Goal: Task Accomplishment & Management: Complete application form

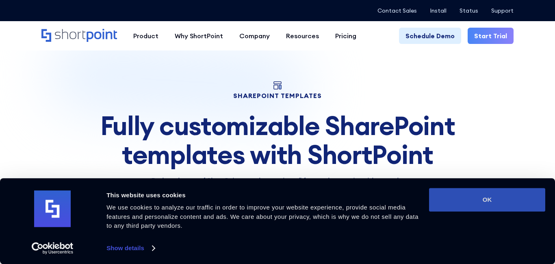
click at [480, 200] on button "OK" at bounding box center [487, 200] width 116 height 24
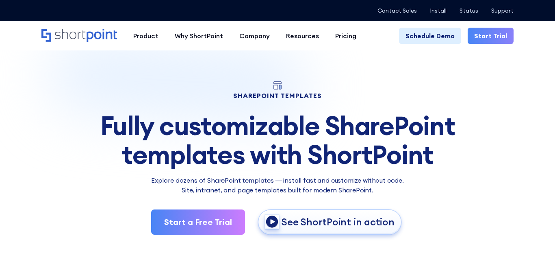
click at [196, 220] on link "Start a Free Trial" at bounding box center [198, 221] width 94 height 25
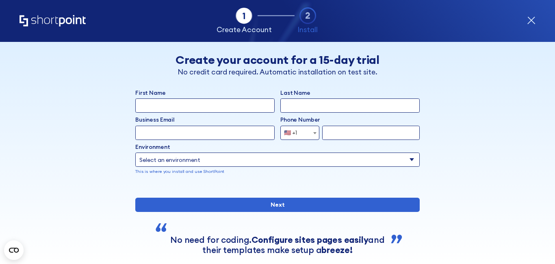
click at [183, 103] on input "First Name" at bounding box center [204, 105] width 139 height 14
type input "324271"
click at [292, 98] on div "Last Name" at bounding box center [350, 101] width 139 height 24
click at [294, 99] on input "Last Name" at bounding box center [350, 105] width 139 height 14
type input "mabison"
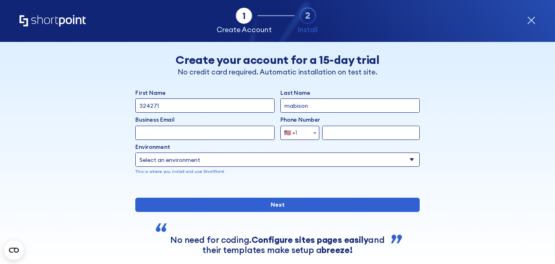
click at [334, 133] on input "form" at bounding box center [371, 133] width 98 height 14
click at [334, 134] on input "form" at bounding box center [371, 133] width 98 height 14
click at [309, 132] on span "🇺🇸 +1" at bounding box center [300, 133] width 39 height 14
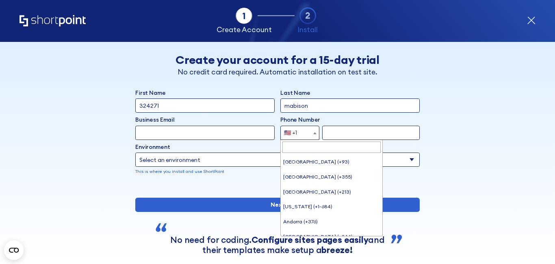
click at [334, 132] on input "form" at bounding box center [371, 133] width 98 height 14
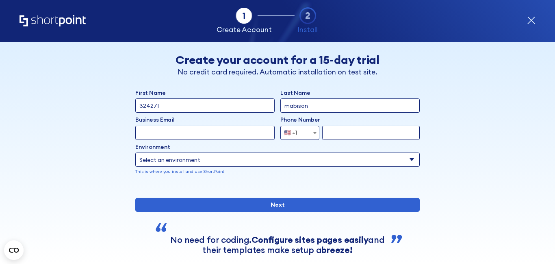
click at [334, 132] on input "form" at bounding box center [371, 133] width 98 height 14
type input "100"
click at [264, 158] on select "Select an environment Microsoft 365 SharePoint Online SharePoint Subscription E…" at bounding box center [277, 159] width 285 height 14
select select "Microsoft 365"
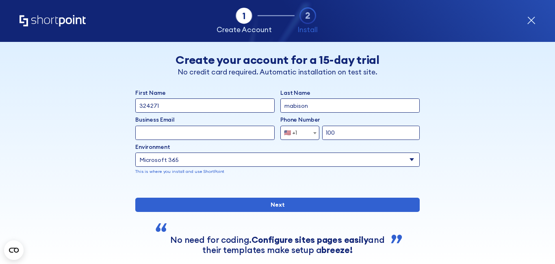
click at [135, 152] on select "Select an environment Microsoft 365 SharePoint Online SharePoint Subscription E…" at bounding box center [277, 159] width 285 height 14
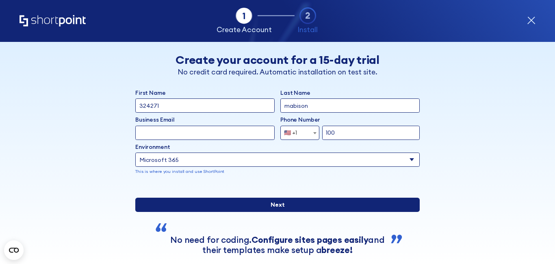
click at [257, 212] on input "Next" at bounding box center [277, 205] width 285 height 14
